Goal: Task Accomplishment & Management: Manage account settings

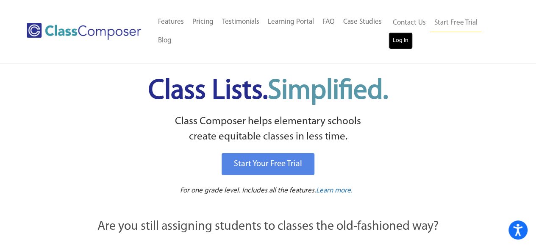
click at [398, 40] on link "Log In" at bounding box center [401, 40] width 24 height 17
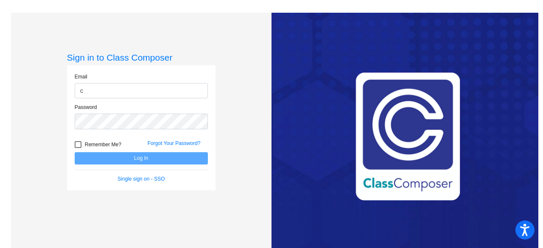
type input "[PERSON_NAME][EMAIL_ADDRESS][PERSON_NAME][DOMAIN_NAME]"
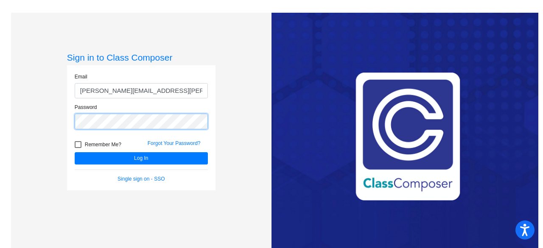
click at [75, 152] on button "Log In" at bounding box center [141, 158] width 133 height 12
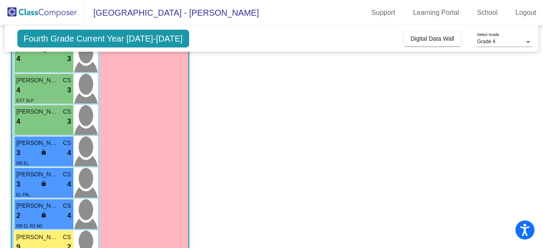
scroll to position [409, 0]
